Goal: Find specific page/section: Find specific page/section

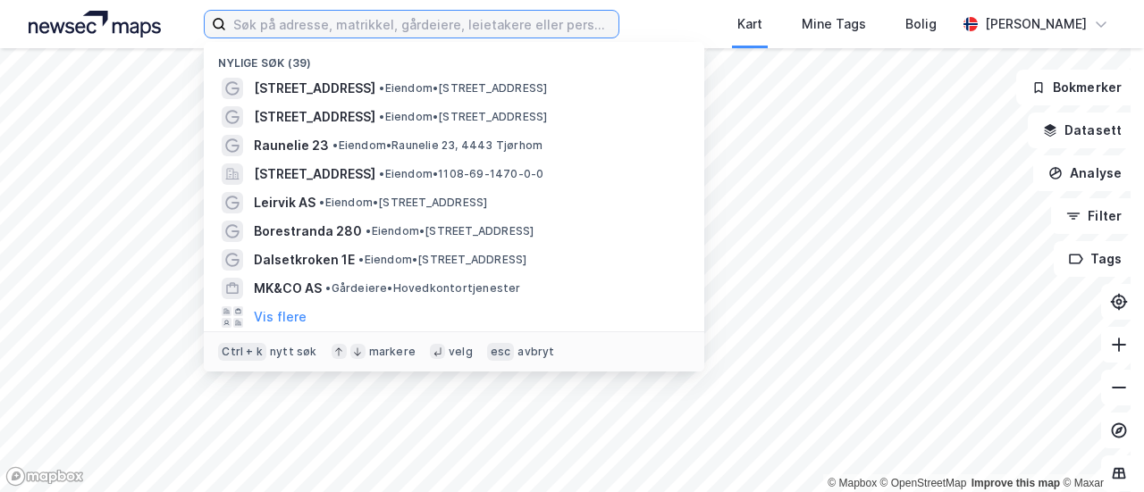
click at [319, 21] on input at bounding box center [422, 24] width 392 height 27
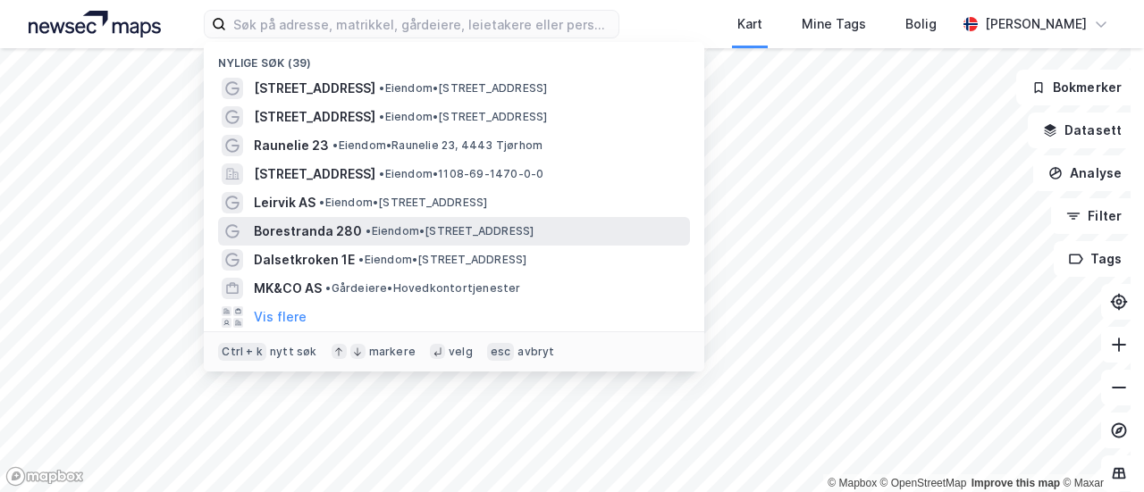
click at [319, 230] on span "Borestranda 280" at bounding box center [308, 231] width 108 height 21
